Goal: Transaction & Acquisition: Purchase product/service

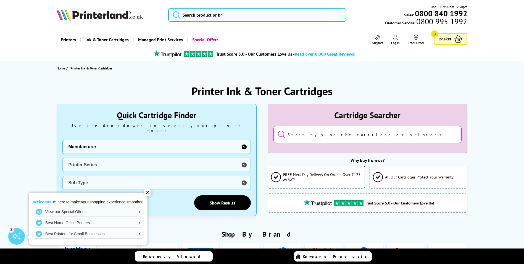
click at [109, 140] on select "Manufacturer Brother Canon Cubify Dell Dymo Epson HP Kodak Konica Minolta Kyoce…" at bounding box center [156, 147] width 188 height 14
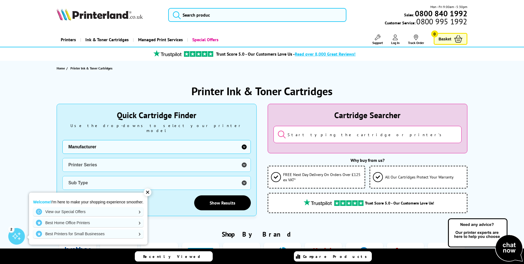
select select "1553"
click at [62, 140] on select "Manufacturer Brother Canon Cubify Dell Dymo Epson HP Kodak Konica Minolta Kyoce…" at bounding box center [156, 147] width 188 height 14
click at [111, 161] on select "Printer Series ECOSYS Series FS Series TASKalfa Series" at bounding box center [156, 165] width 188 height 14
select select "33310"
click at [62, 158] on select "Printer Series ECOSYS Series FS Series TASKalfa Series" at bounding box center [156, 165] width 188 height 14
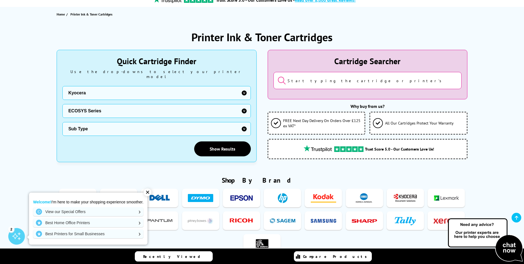
scroll to position [55, 0]
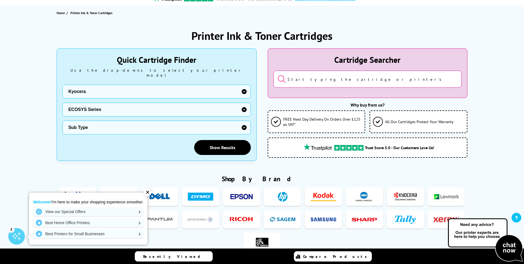
click at [115, 126] on select "Sub Type Kyocera ECOSYS FS-C8520MFP Kyocera ECOSYS FS-C8525MFP Kyocera ECOSYS M…" at bounding box center [156, 128] width 188 height 14
select select "32820"
click at [62, 121] on select "Sub Type Kyocera ECOSYS FS-C8520MFP Kyocera ECOSYS FS-C8525MFP Kyocera ECOSYS M…" at bounding box center [156, 128] width 188 height 14
click at [227, 141] on link "Show Results" at bounding box center [222, 147] width 57 height 15
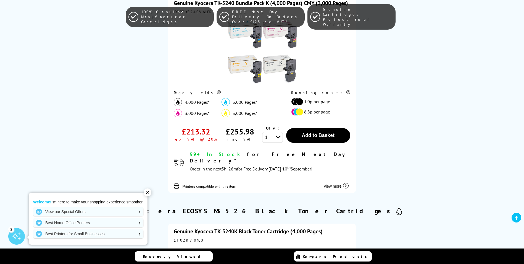
scroll to position [193, 0]
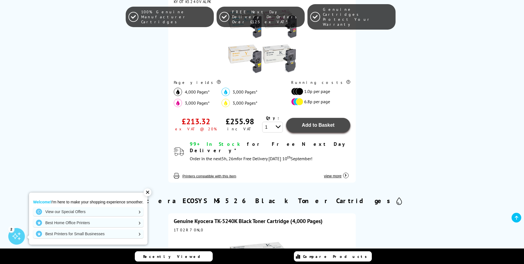
click at [311, 127] on span "Add to Basket" at bounding box center [318, 125] width 33 height 6
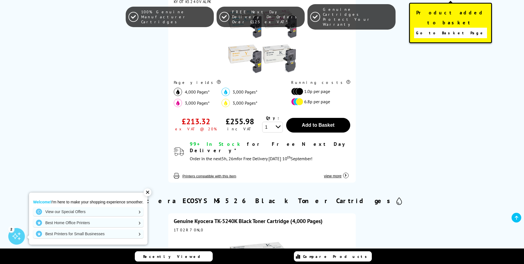
click at [438, 29] on span "Go to Basket Page" at bounding box center [450, 33] width 69 height 8
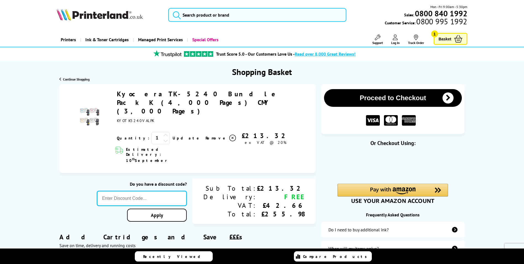
click at [155, 191] on input "text" at bounding box center [142, 198] width 90 height 15
type input "[DATE]"
click at [173, 191] on div "Proceed to Checkout Shopping Basket 1 Update +" at bounding box center [262, 269] width 524 height 370
